Goal: Information Seeking & Learning: Learn about a topic

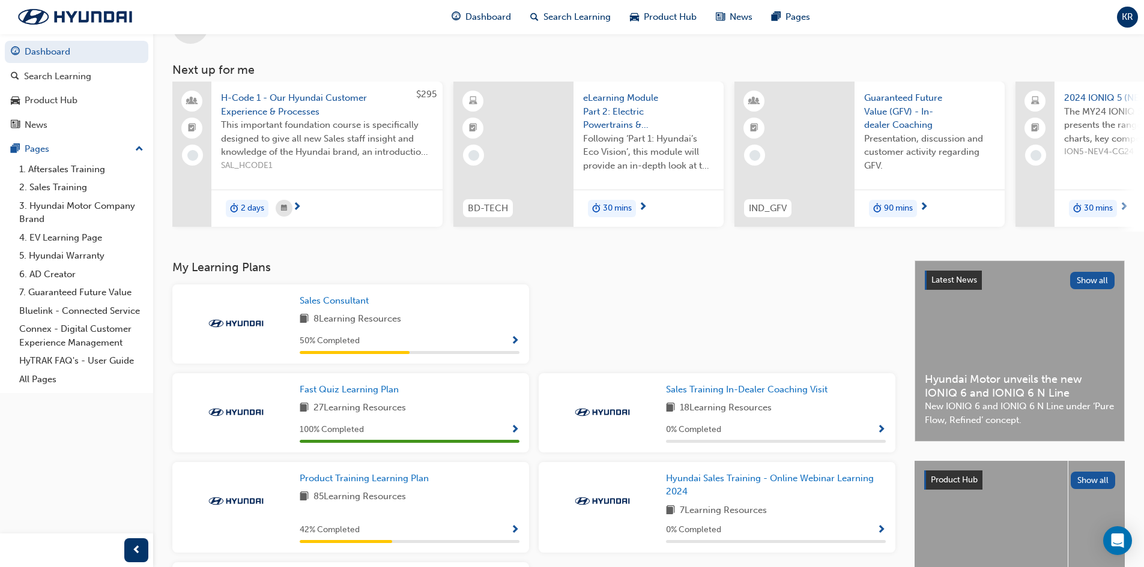
scroll to position [120, 0]
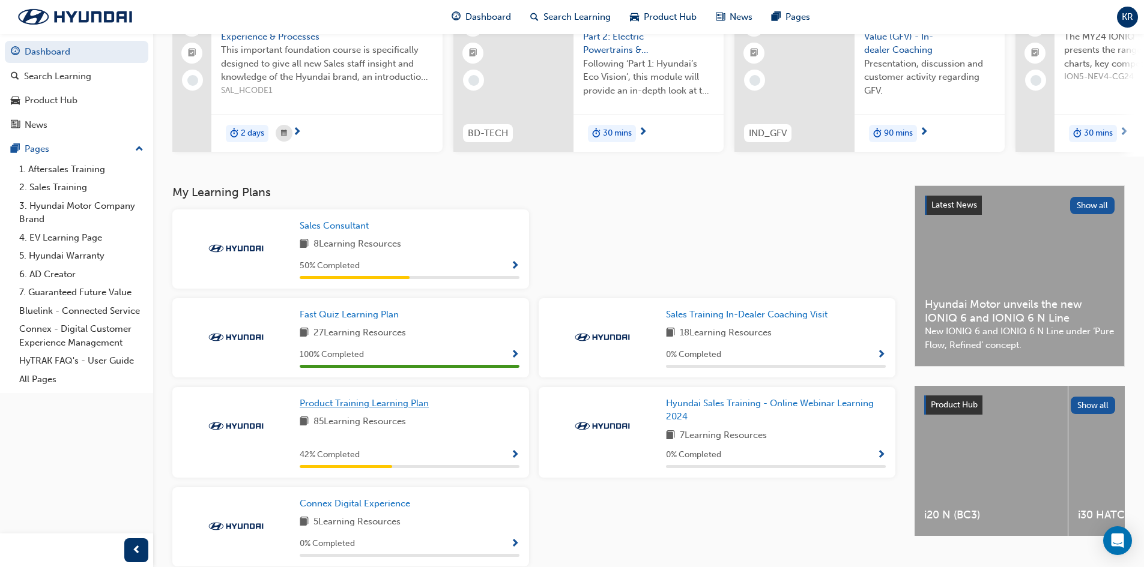
click at [384, 406] on span "Product Training Learning Plan" at bounding box center [364, 403] width 129 height 11
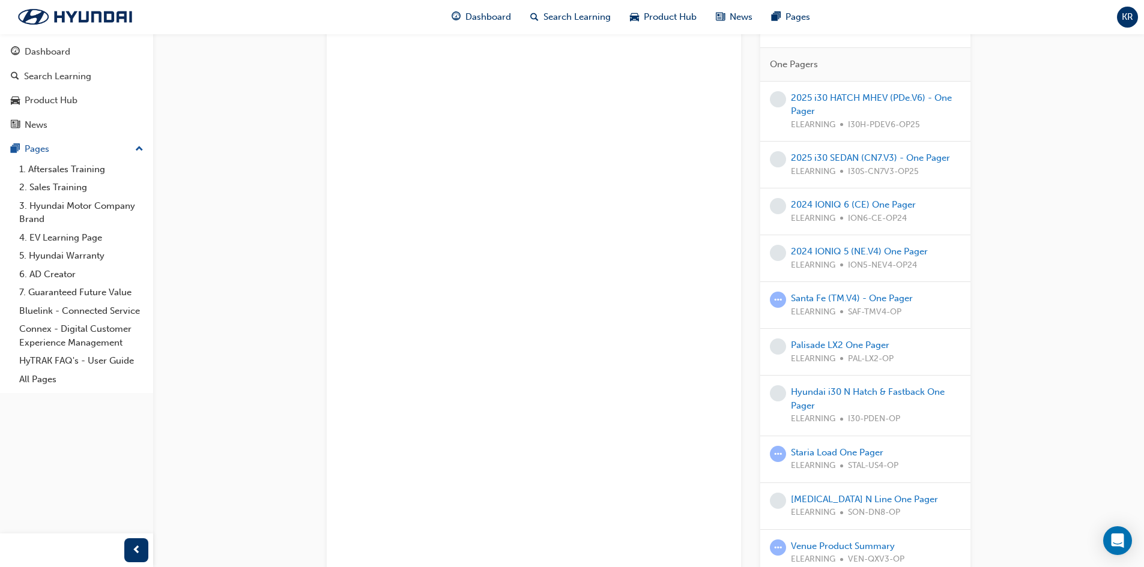
scroll to position [2575, 0]
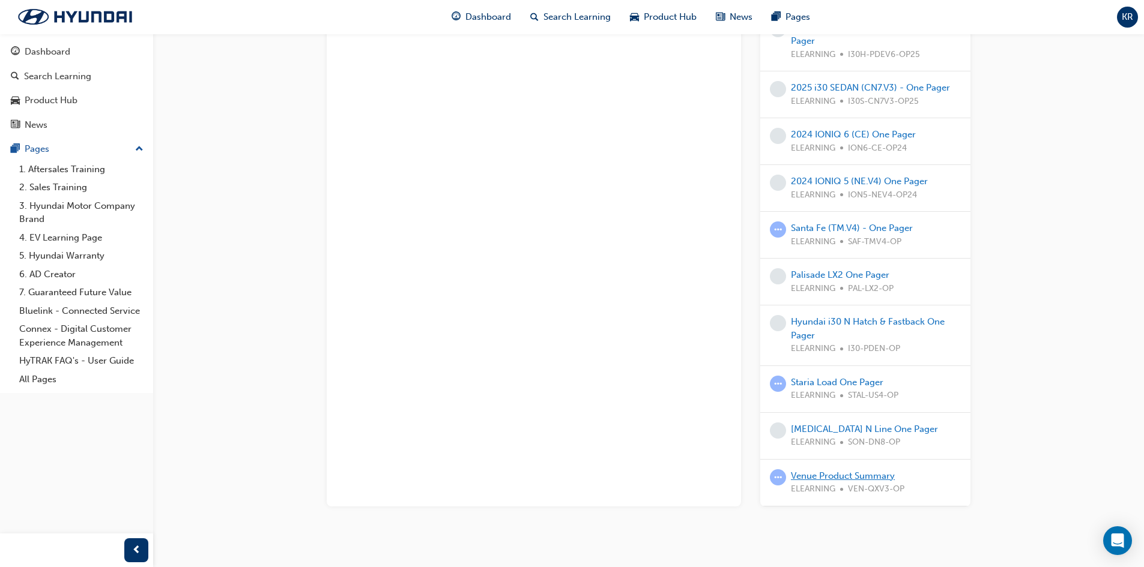
click at [839, 471] on link "Venue Product Summary" at bounding box center [843, 476] width 104 height 11
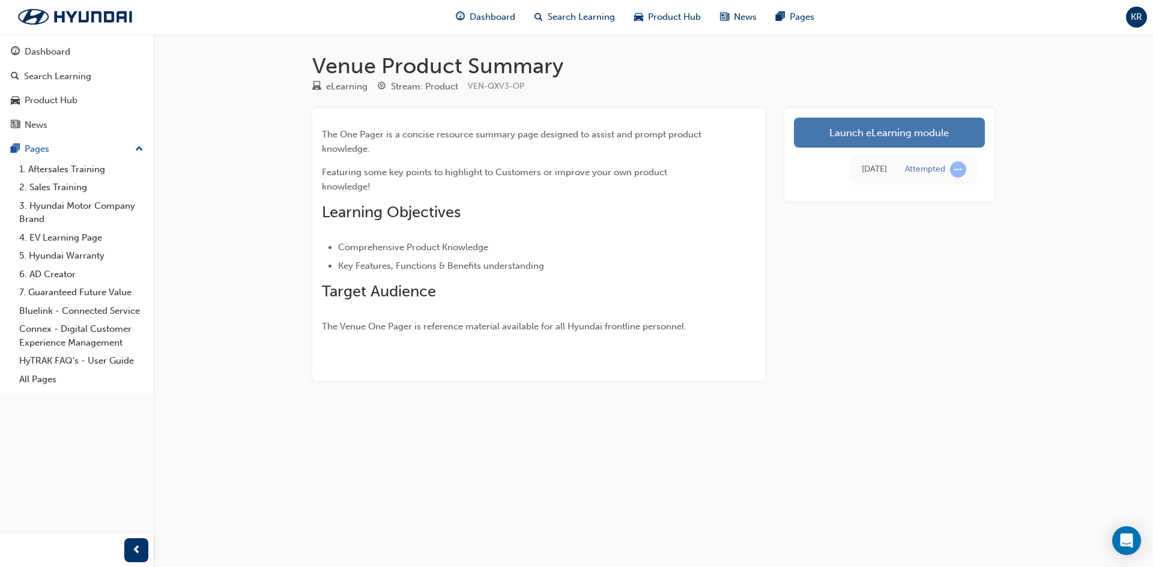
click at [836, 133] on link "Launch eLearning module" at bounding box center [889, 133] width 191 height 30
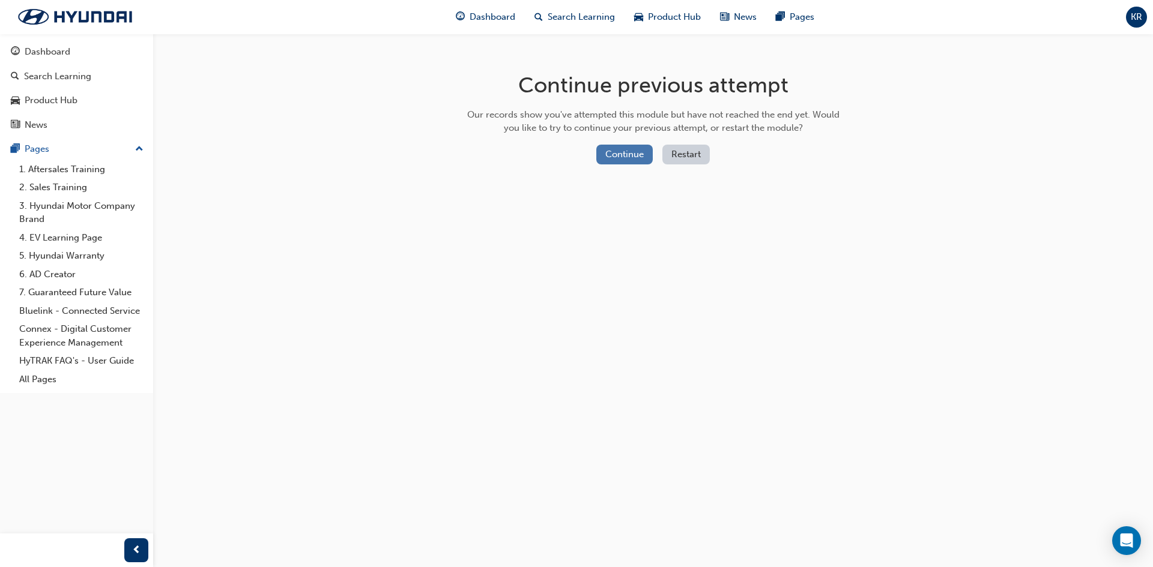
click at [617, 161] on button "Continue" at bounding box center [624, 155] width 56 height 20
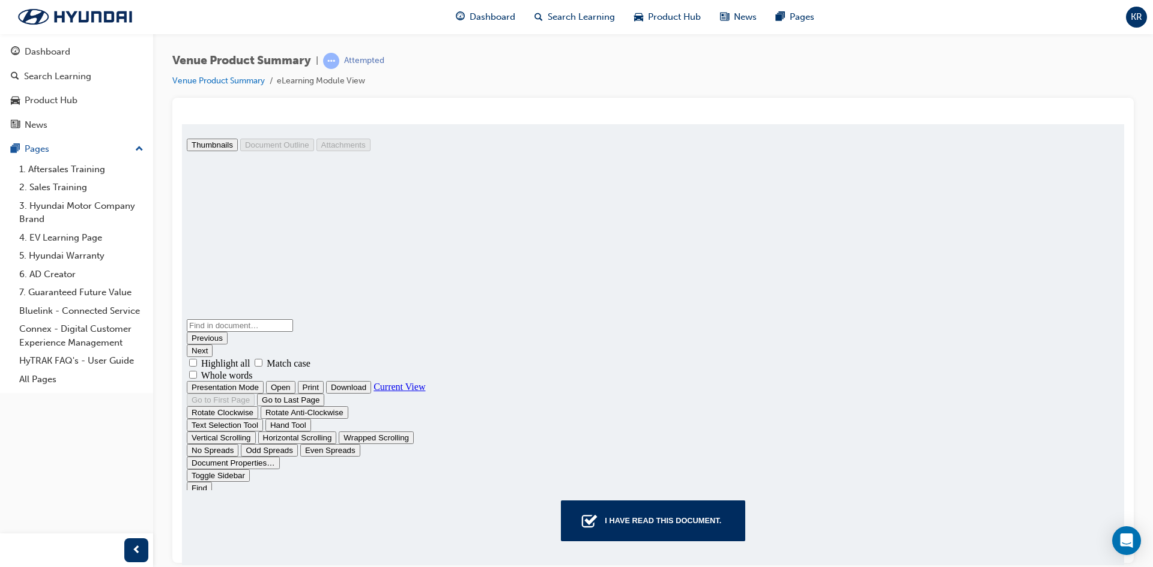
scroll to position [420, 0]
type input "2"
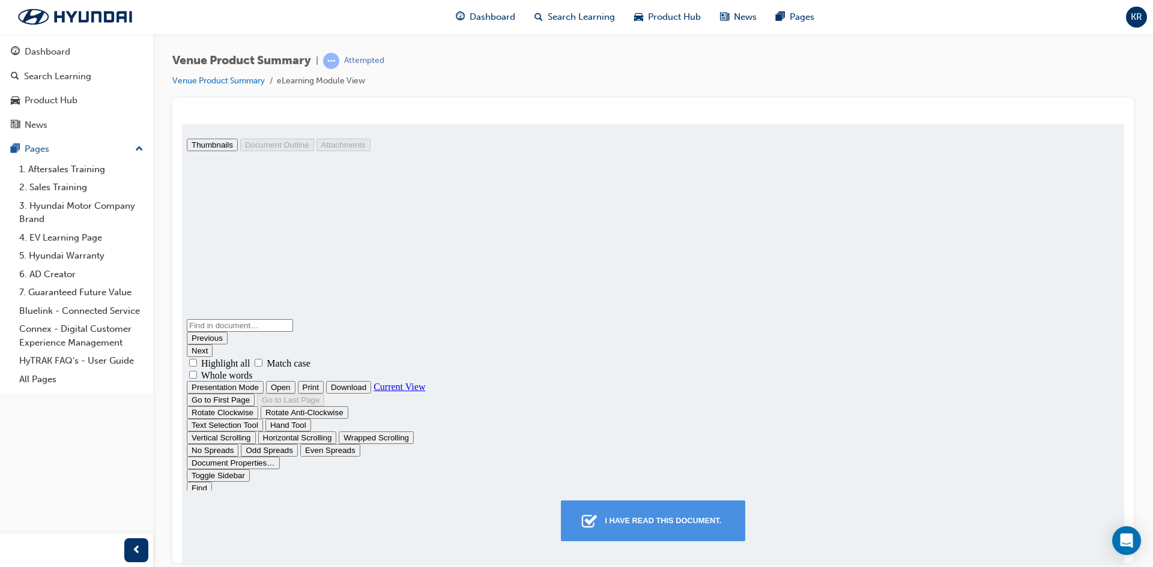
click at [672, 521] on div "I have read this document." at bounding box center [663, 521] width 126 height 22
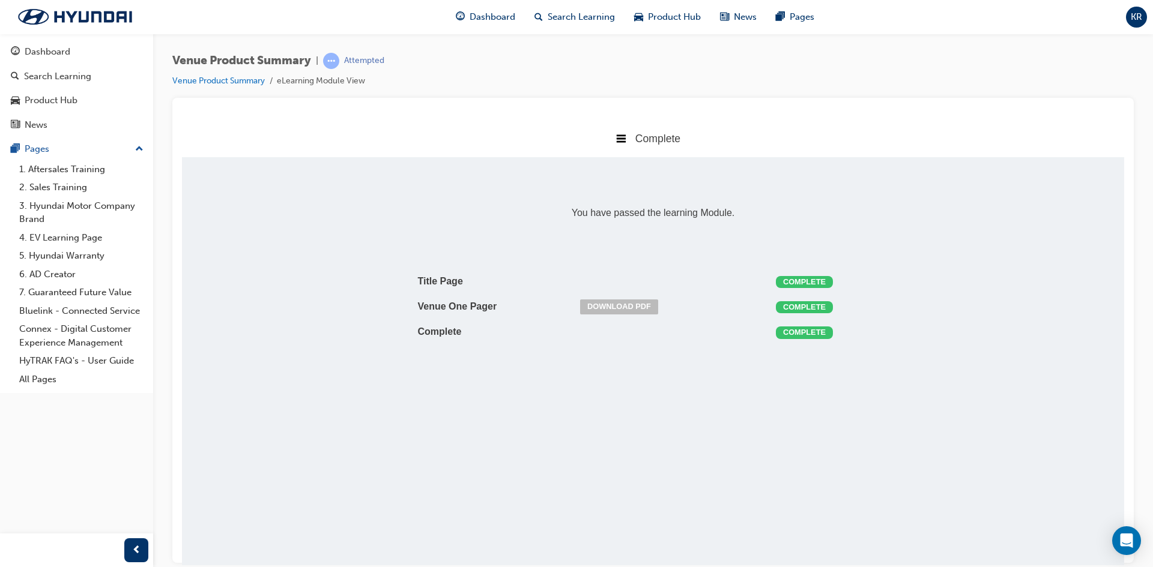
scroll to position [244, 961]
click at [55, 50] on div "Dashboard" at bounding box center [48, 52] width 46 height 14
